Goal: Obtain resource: Download file/media

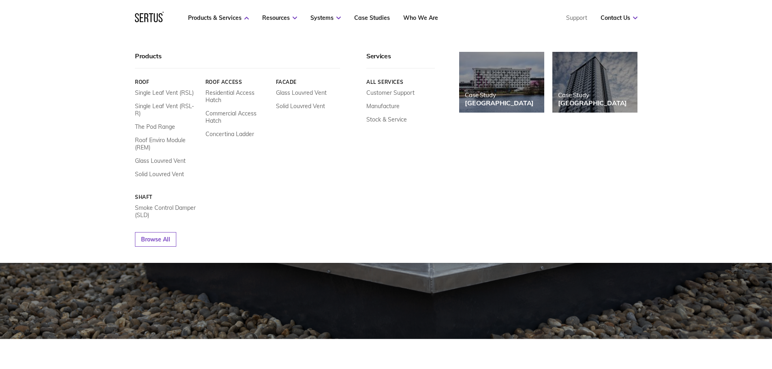
scroll to position [41, 0]
click at [163, 137] on link "Roof Enviro Module (REM)" at bounding box center [167, 144] width 64 height 15
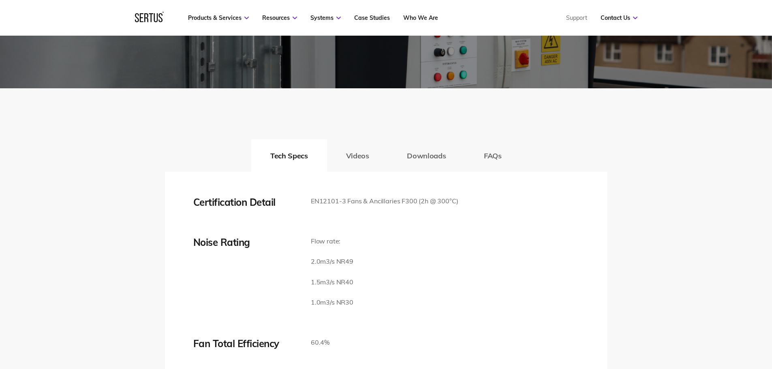
scroll to position [1419, 0]
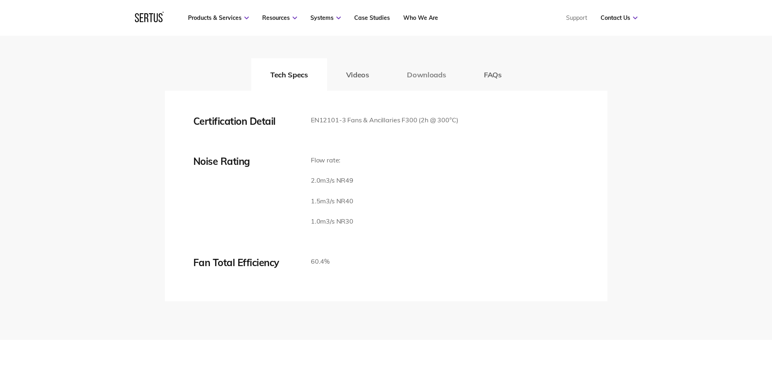
click at [437, 91] on button "Downloads" at bounding box center [426, 74] width 77 height 32
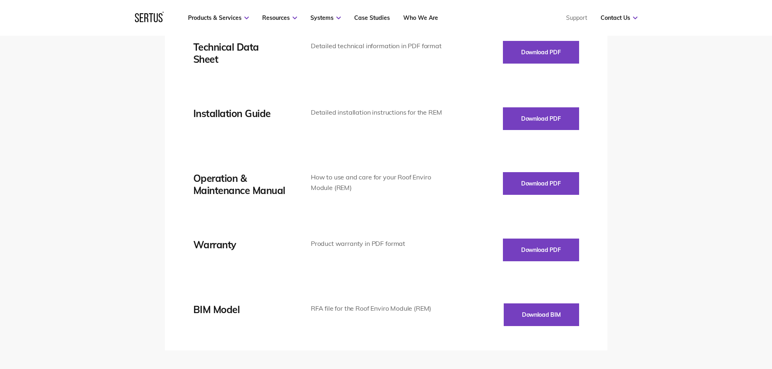
scroll to position [1500, 0]
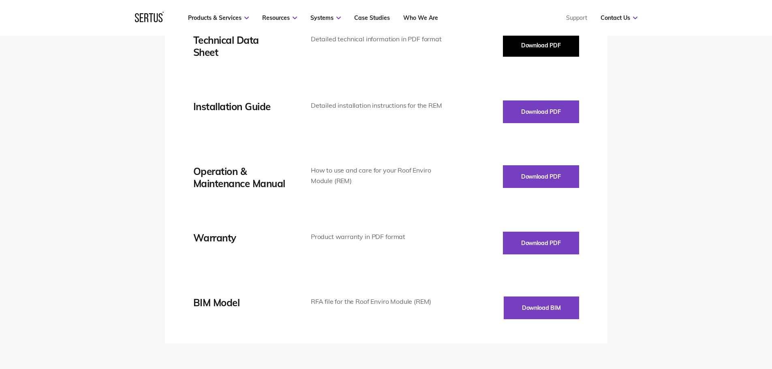
click at [561, 57] on button "Download PDF" at bounding box center [541, 45] width 76 height 23
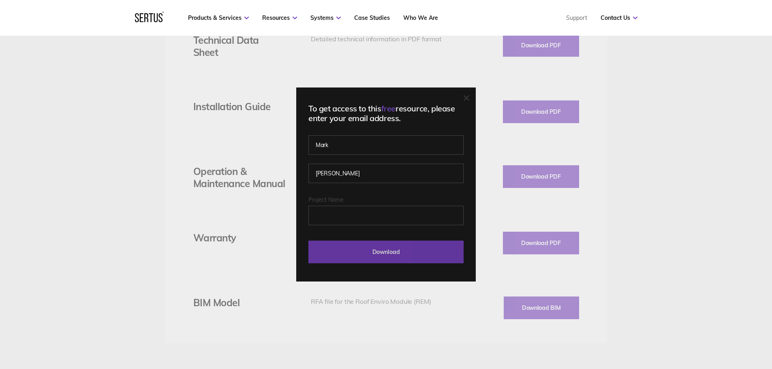
click at [393, 250] on input "Download" at bounding box center [385, 252] width 155 height 23
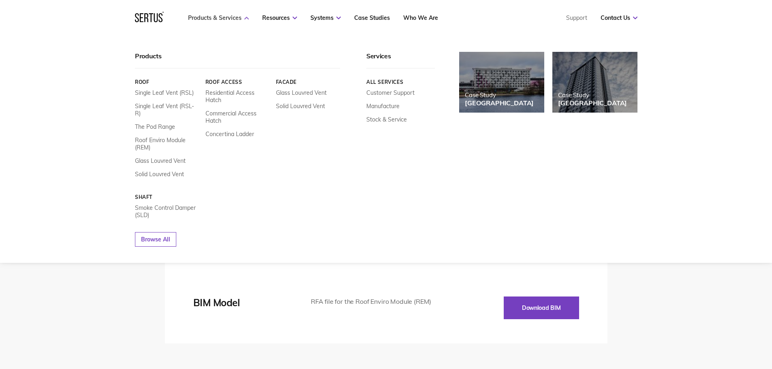
click at [233, 17] on link "Products & Services" at bounding box center [218, 17] width 61 height 7
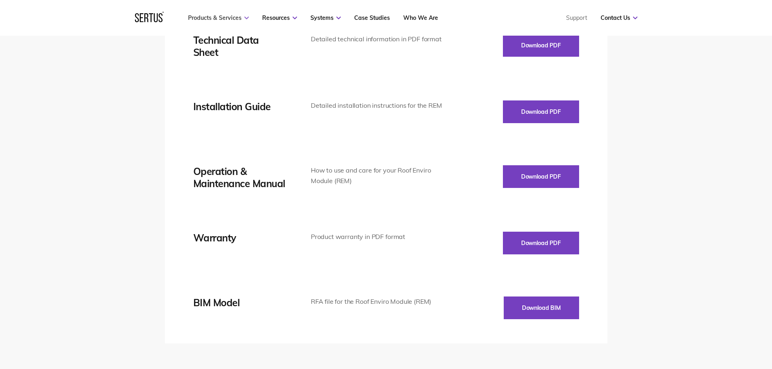
click at [233, 17] on link "Products & Services" at bounding box center [218, 17] width 61 height 7
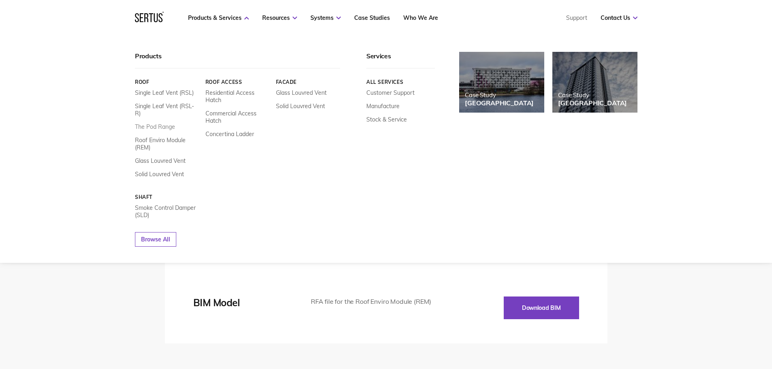
click at [166, 123] on link "The Pod Range" at bounding box center [155, 126] width 40 height 7
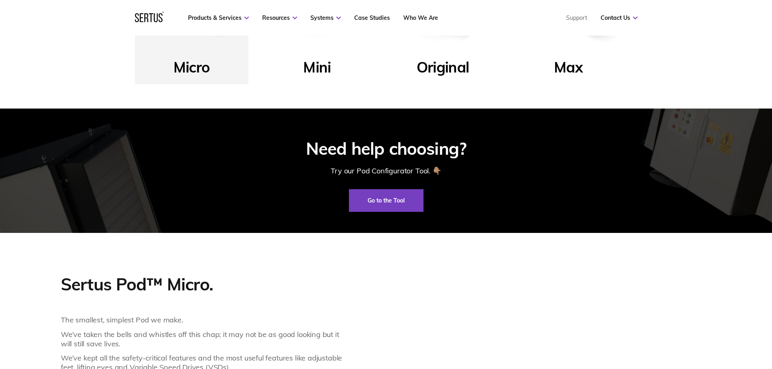
scroll to position [243, 0]
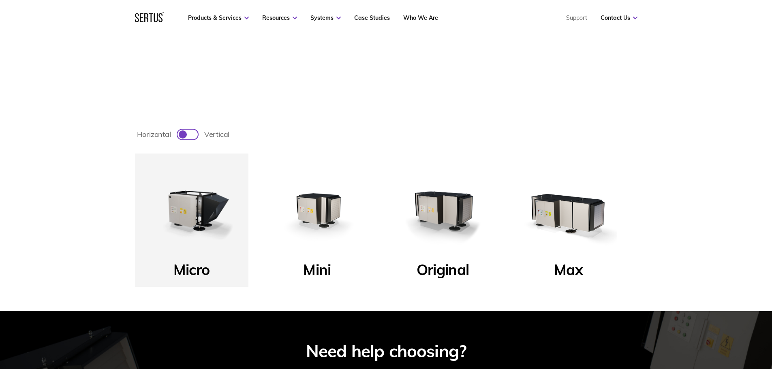
click at [190, 134] on div at bounding box center [192, 135] width 4 height 4
checkbox input "true"
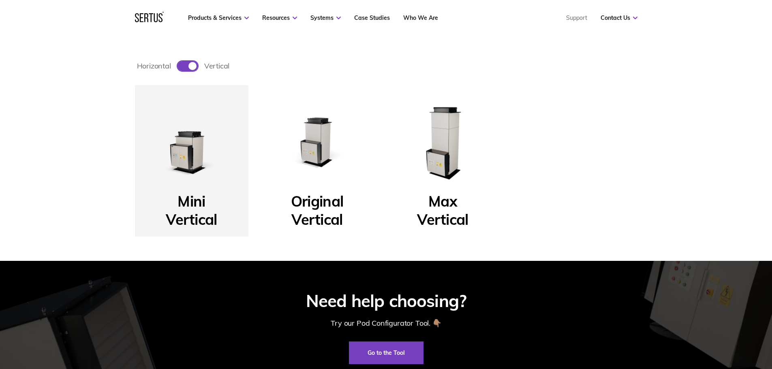
scroll to position [324, 0]
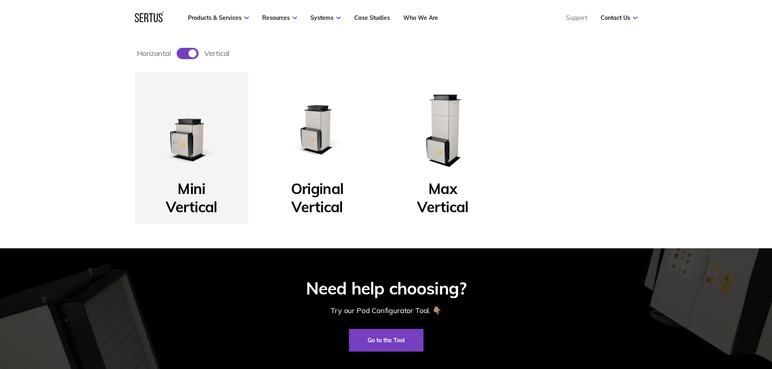
click at [194, 152] on img at bounding box center [191, 129] width 97 height 97
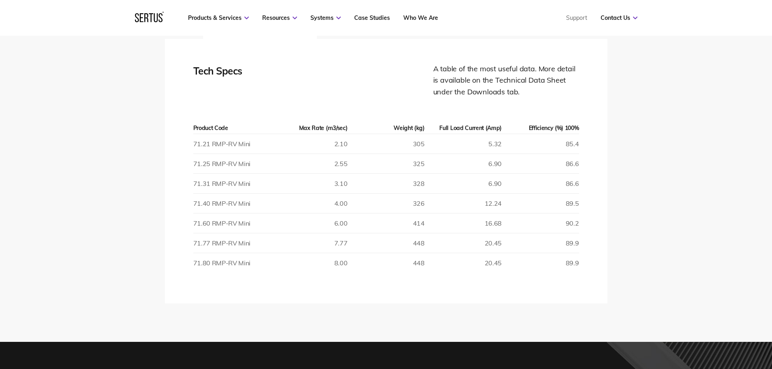
scroll to position [1175, 0]
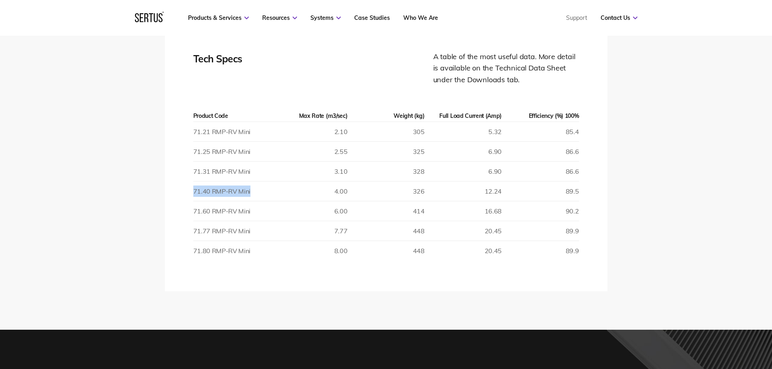
drag, startPoint x: 194, startPoint y: 189, endPoint x: 250, endPoint y: 193, distance: 55.6
click at [250, 193] on td "71.40 RMP-RV Mini" at bounding box center [231, 191] width 77 height 20
copy td "71.40 RMP-RV Mini"
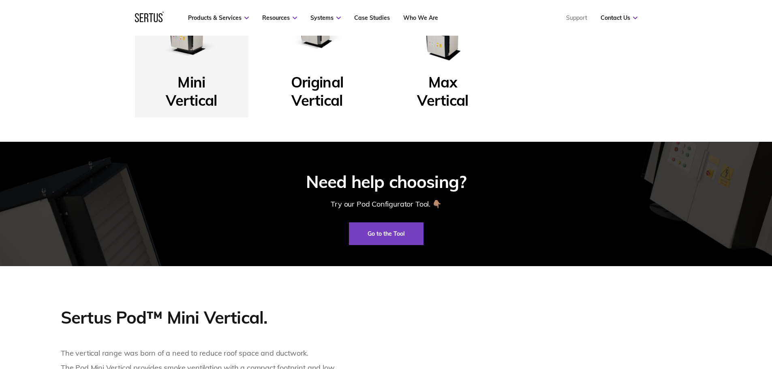
scroll to position [269, 0]
